Goal: Task Accomplishment & Management: Manage account settings

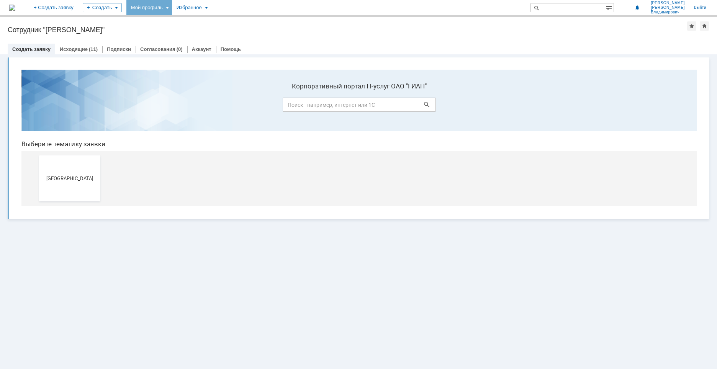
click at [172, 10] on div "Мой профиль" at bounding box center [149, 7] width 46 height 15
click at [72, 181] on span "[GEOGRAPHIC_DATA]" at bounding box center [69, 178] width 57 height 6
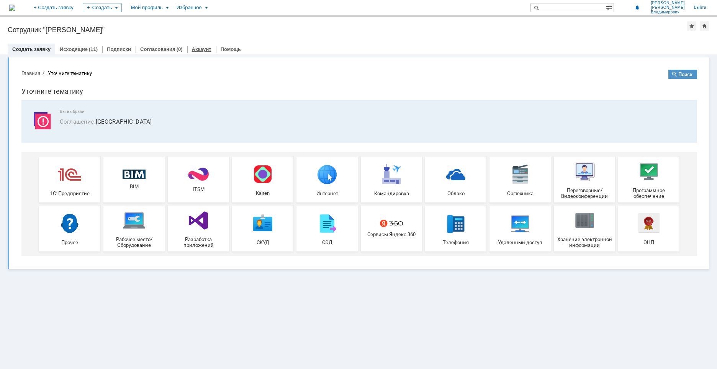
click at [197, 50] on link "Аккаунт" at bounding box center [202, 49] width 20 height 6
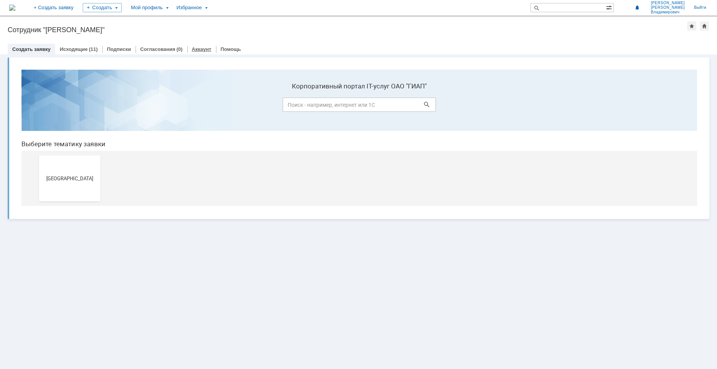
click at [198, 48] on link "Аккаунт" at bounding box center [202, 49] width 20 height 6
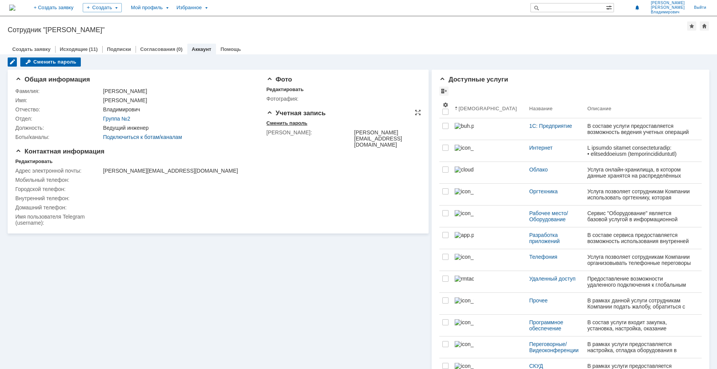
click at [290, 122] on div "Сменить пароль" at bounding box center [287, 123] width 41 height 6
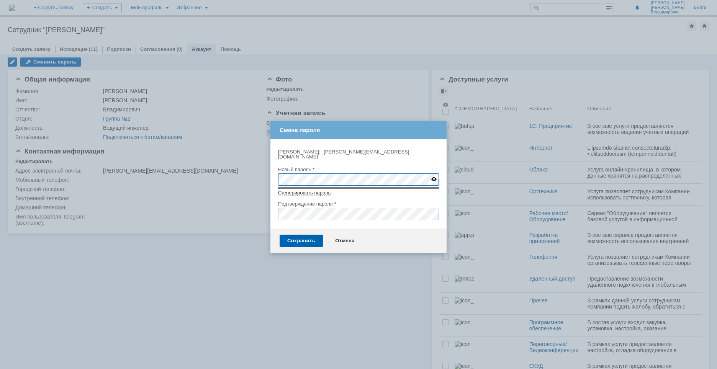
click at [344, 130] on div "Смена пароля" at bounding box center [359, 130] width 159 height 8
click at [423, 166] on div "Новый пароль" at bounding box center [358, 169] width 161 height 7
click at [302, 235] on div "Сохранить" at bounding box center [301, 241] width 43 height 12
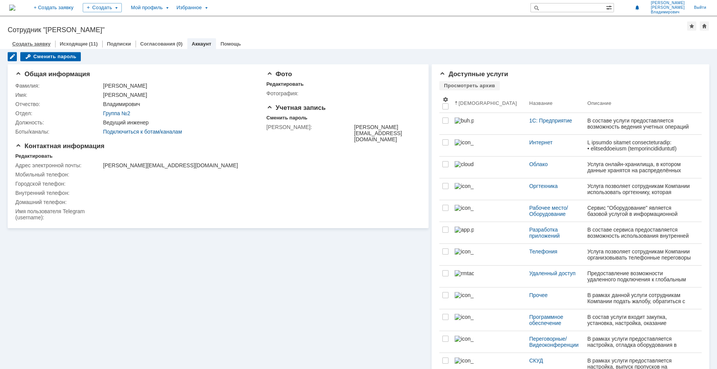
click at [35, 41] on link "Создать заявку" at bounding box center [31, 44] width 38 height 6
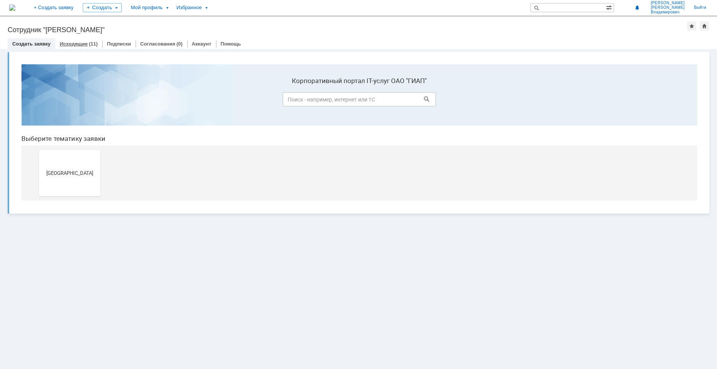
click at [80, 44] on link "Исходящие" at bounding box center [74, 44] width 28 height 6
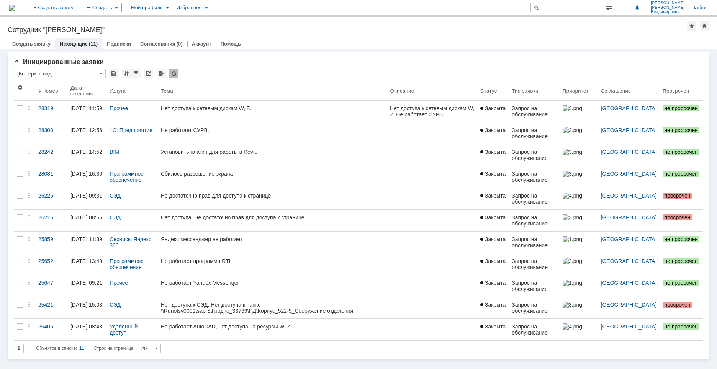
click at [32, 39] on div "Создать заявку" at bounding box center [32, 43] width 48 height 11
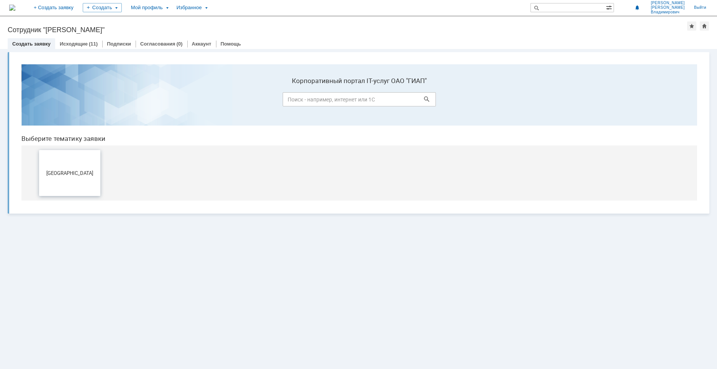
click at [72, 171] on span "[GEOGRAPHIC_DATA]" at bounding box center [69, 173] width 57 height 6
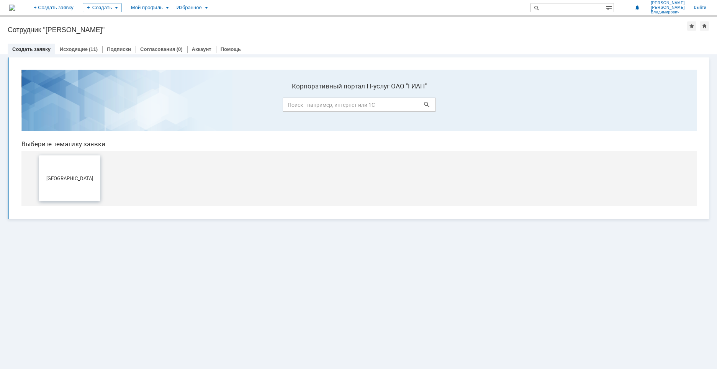
click at [62, 176] on span "[GEOGRAPHIC_DATA]" at bounding box center [69, 178] width 57 height 6
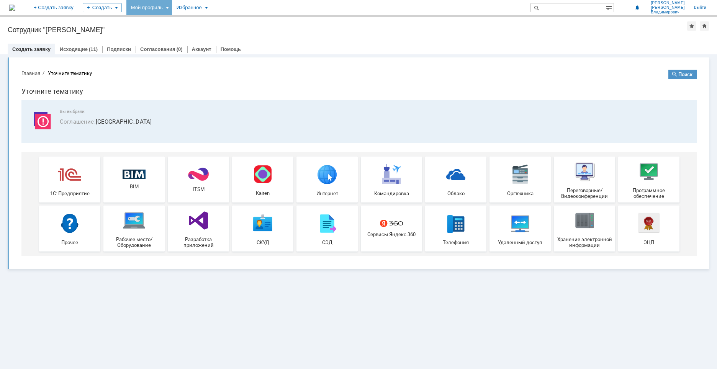
click at [172, 10] on div "Мой профиль" at bounding box center [149, 7] width 46 height 15
click at [211, 10] on div "Избранное" at bounding box center [191, 7] width 39 height 15
click at [211, 8] on div "Избранное" at bounding box center [191, 7] width 39 height 15
click at [122, 5] on div "Создать" at bounding box center [102, 7] width 39 height 9
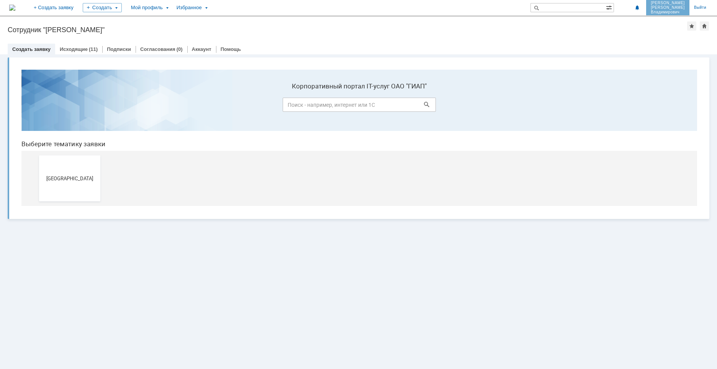
click at [666, 9] on span "[PERSON_NAME]" at bounding box center [668, 7] width 34 height 5
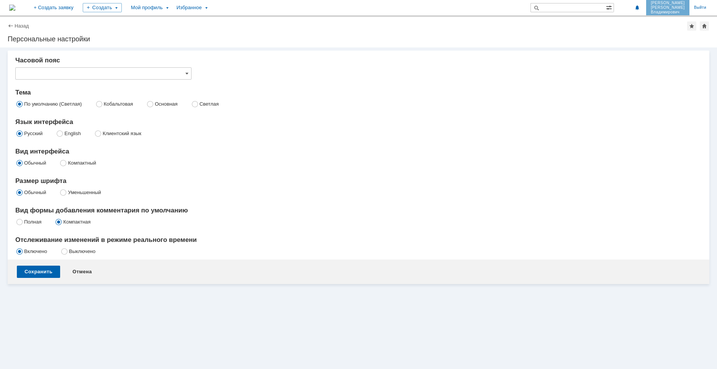
type input "[не указано]"
click at [666, 9] on span "[PERSON_NAME]" at bounding box center [668, 7] width 34 height 5
click at [640, 7] on span at bounding box center [637, 8] width 5 height 6
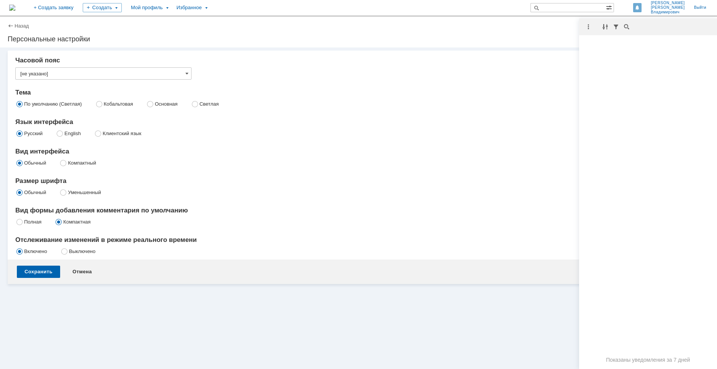
drag, startPoint x: 643, startPoint y: 7, endPoint x: 647, endPoint y: 8, distance: 4.7
click at [642, 8] on div at bounding box center [637, 7] width 8 height 9
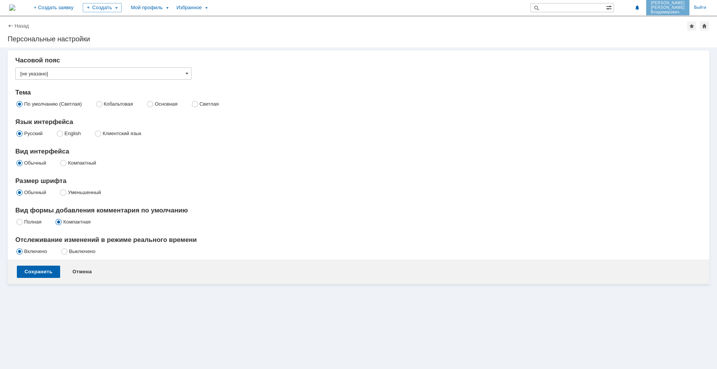
click at [675, 11] on span "Владимирович" at bounding box center [668, 12] width 34 height 5
click at [14, 25] on div "Назад" at bounding box center [18, 26] width 21 height 6
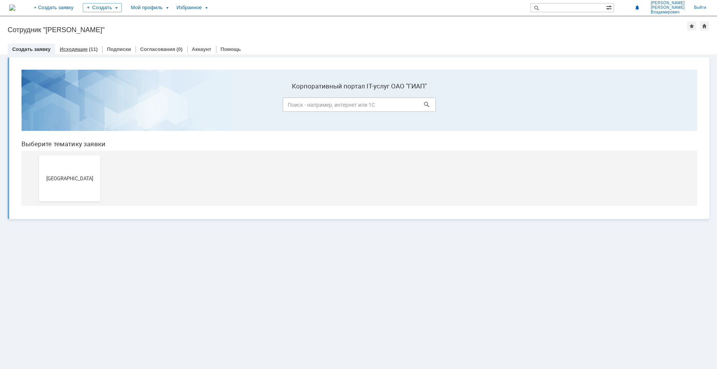
click at [75, 49] on link "Исходящие" at bounding box center [74, 49] width 28 height 6
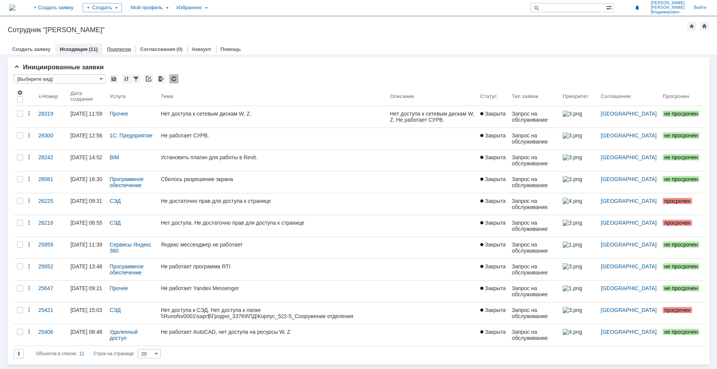
click at [119, 48] on link "Подписки" at bounding box center [119, 49] width 24 height 6
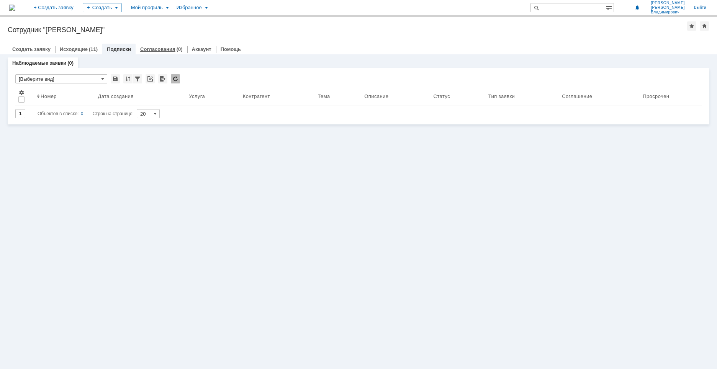
click at [151, 48] on link "Согласования" at bounding box center [157, 49] width 35 height 6
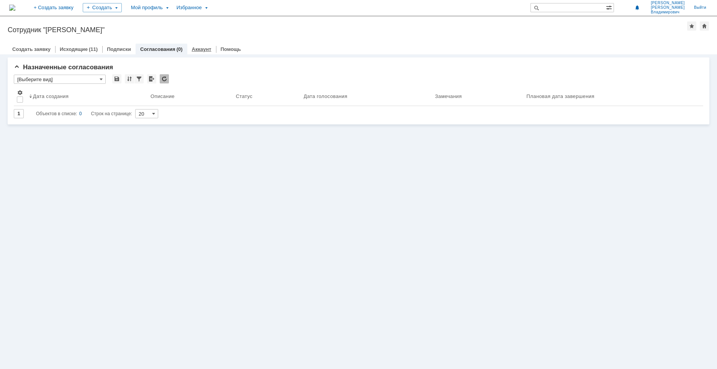
click at [194, 48] on link "Аккаунт" at bounding box center [202, 49] width 20 height 6
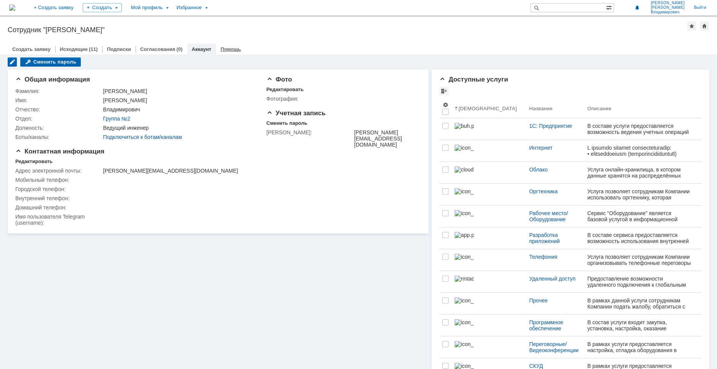
click at [223, 51] on link "Помощь" at bounding box center [231, 49] width 20 height 6
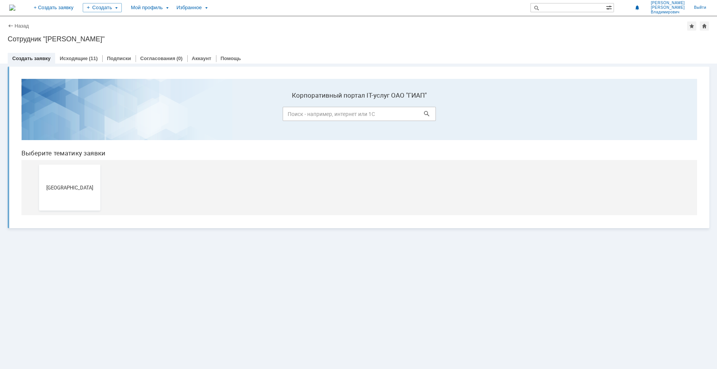
click at [345, 113] on input at bounding box center [359, 114] width 153 height 14
drag, startPoint x: 0, startPoint y: 369, endPoint x: 92, endPoint y: 270, distance: 135.2
click at [92, 270] on div "Витрина услуг" at bounding box center [358, 217] width 717 height 306
click at [85, 187] on span "[GEOGRAPHIC_DATA]" at bounding box center [69, 188] width 57 height 6
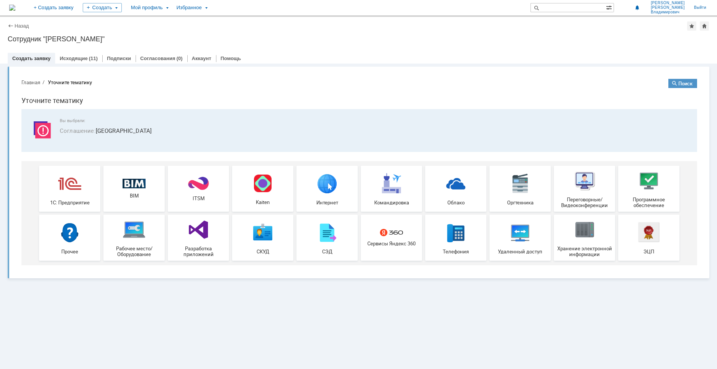
click at [34, 84] on button "Главная" at bounding box center [30, 82] width 19 height 7
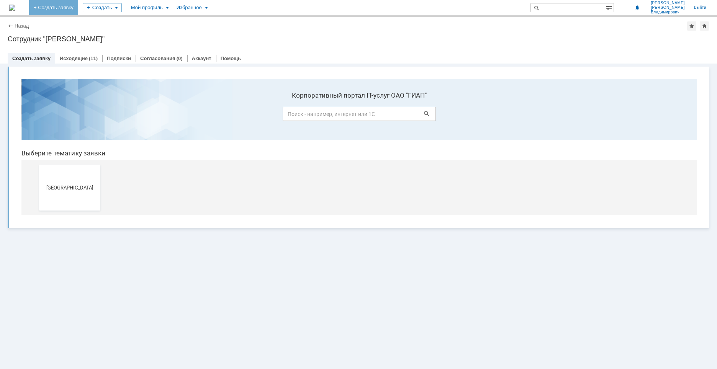
click at [78, 8] on link "+ Создать заявку" at bounding box center [53, 7] width 49 height 15
click at [172, 10] on div "Мой профиль" at bounding box center [149, 7] width 46 height 15
click at [211, 11] on div "Избранное" at bounding box center [191, 7] width 39 height 15
click at [324, 41] on div "Сотрудник "[PERSON_NAME]"" at bounding box center [359, 39] width 702 height 8
click at [589, 5] on input "text" at bounding box center [568, 7] width 75 height 9
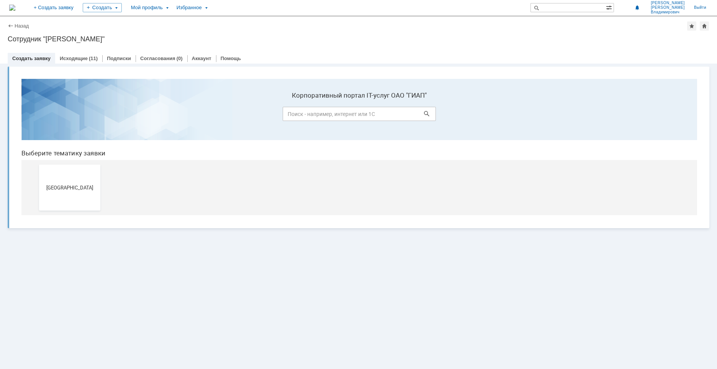
drag, startPoint x: 709, startPoint y: 0, endPoint x: 495, endPoint y: 27, distance: 215.8
click at [495, 27] on div "Назад | Сотрудник "Лучко Константин Владимирович"" at bounding box center [359, 25] width 702 height 9
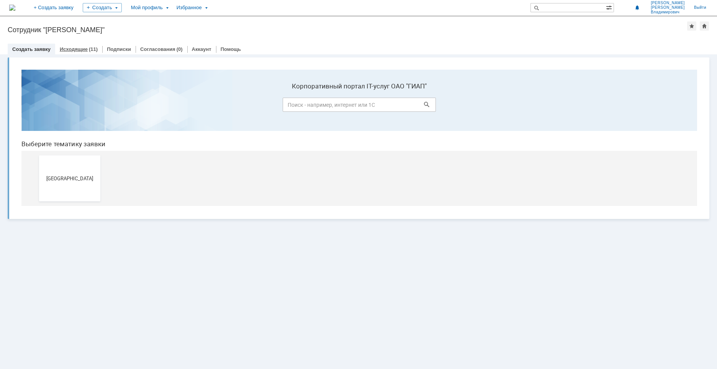
click at [82, 49] on link "Исходящие" at bounding box center [74, 49] width 28 height 6
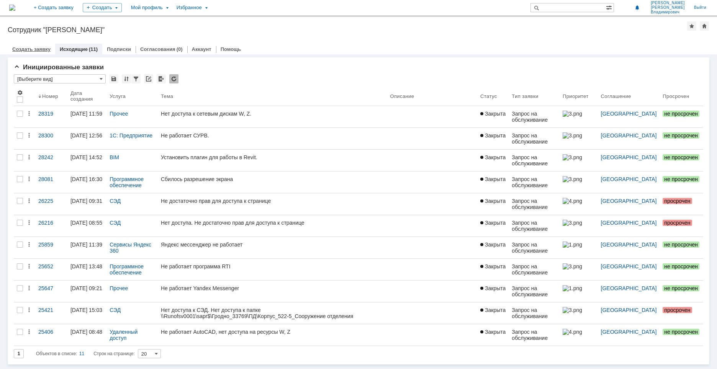
click at [39, 47] on link "Создать заявку" at bounding box center [31, 49] width 38 height 6
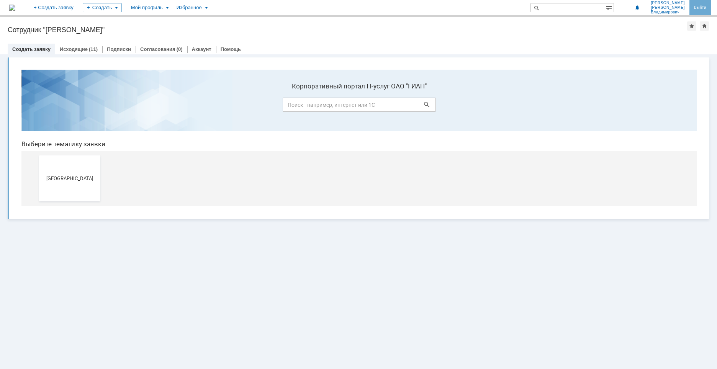
click at [700, 8] on link "Выйти" at bounding box center [700, 7] width 21 height 15
click at [72, 48] on link "Исходящие" at bounding box center [74, 49] width 28 height 6
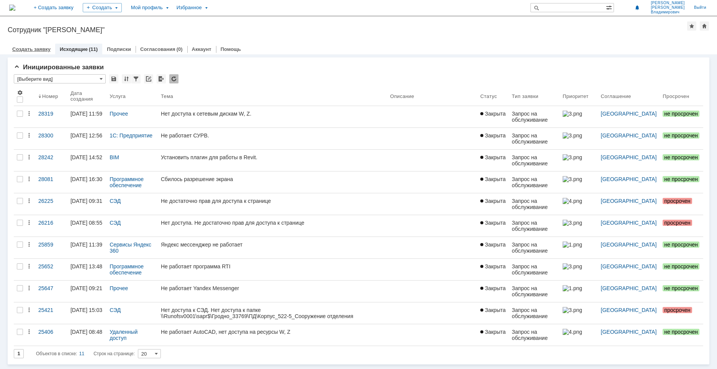
click at [32, 47] on link "Создать заявку" at bounding box center [31, 49] width 38 height 6
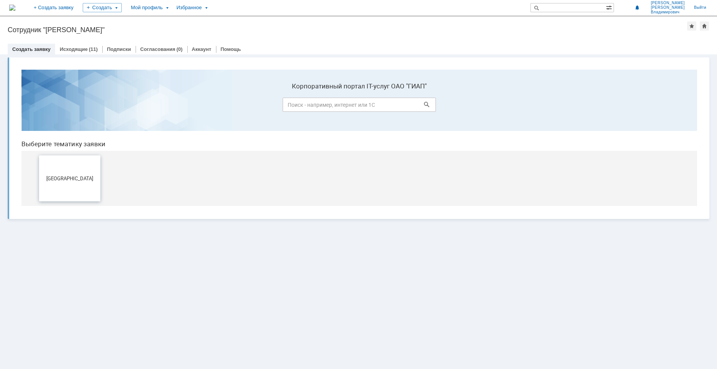
drag, startPoint x: 81, startPoint y: 178, endPoint x: 96, endPoint y: 242, distance: 65.8
click at [81, 178] on span "[GEOGRAPHIC_DATA]" at bounding box center [69, 178] width 57 height 6
